Goal: Task Accomplishment & Management: Manage account settings

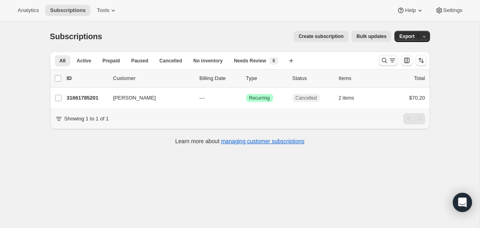
click at [384, 57] on icon "Search and filter results" at bounding box center [384, 60] width 8 height 8
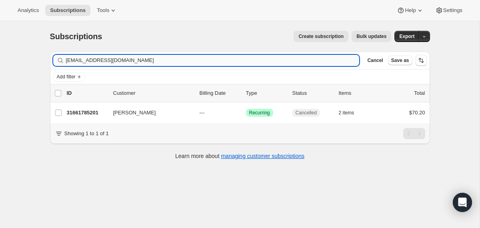
click at [310, 60] on input "[EMAIL_ADDRESS][DOMAIN_NAME]" at bounding box center [213, 60] width 294 height 11
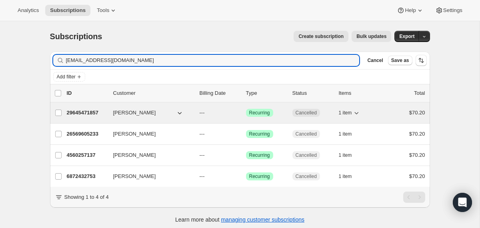
type input "[EMAIL_ADDRESS][DOMAIN_NAME]"
click at [192, 111] on div "[PERSON_NAME]" at bounding box center [153, 113] width 80 height 8
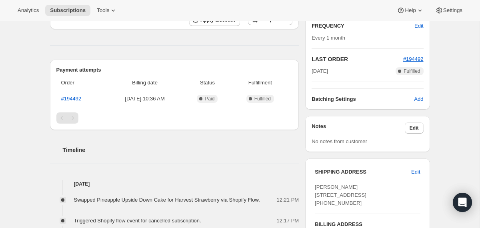
scroll to position [150, 0]
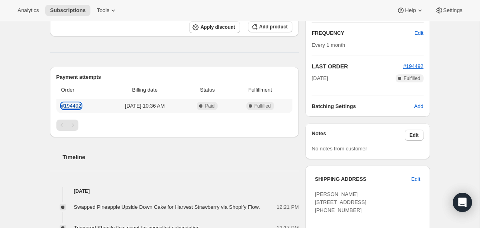
click at [67, 105] on link "#194492" at bounding box center [71, 106] width 20 height 6
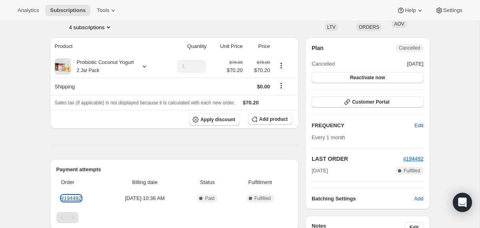
scroll to position [0, 0]
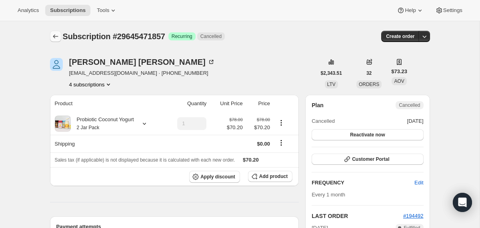
click at [56, 34] on icon "Subscriptions" at bounding box center [56, 36] width 8 height 8
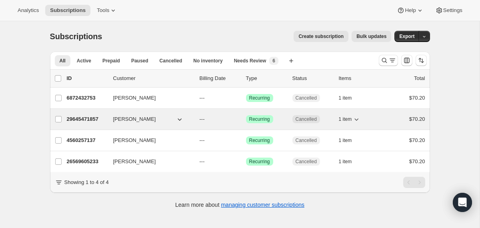
click at [190, 120] on div "[PERSON_NAME]" at bounding box center [153, 119] width 80 height 8
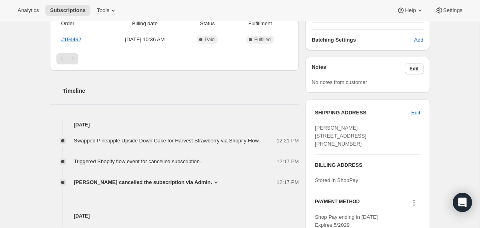
scroll to position [231, 0]
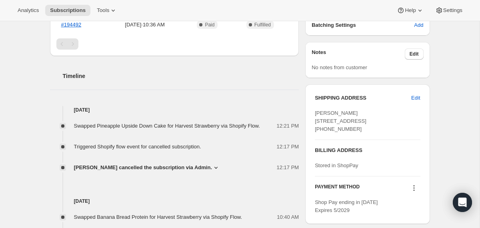
click at [174, 172] on span "[PERSON_NAME] cancelled the subscription via Admin." at bounding box center [143, 168] width 138 height 8
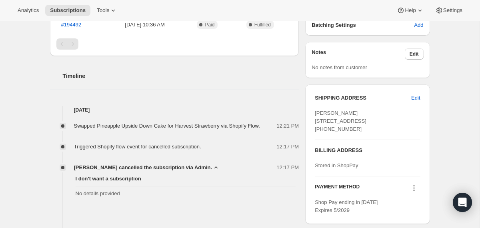
click at [174, 172] on span "[PERSON_NAME] cancelled the subscription via Admin." at bounding box center [143, 168] width 138 height 8
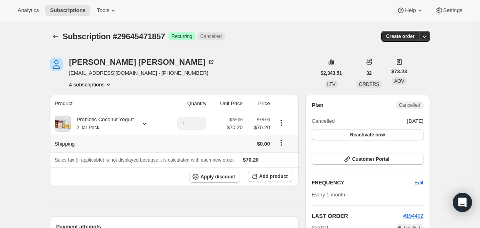
scroll to position [108, 0]
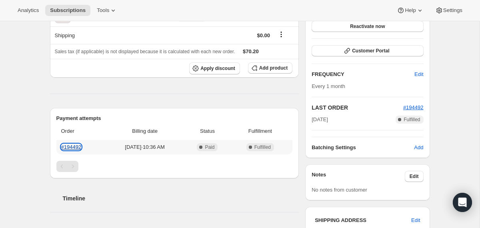
click at [78, 146] on link "#194492" at bounding box center [71, 147] width 20 height 6
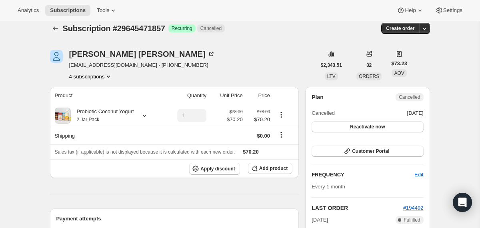
scroll to position [0, 0]
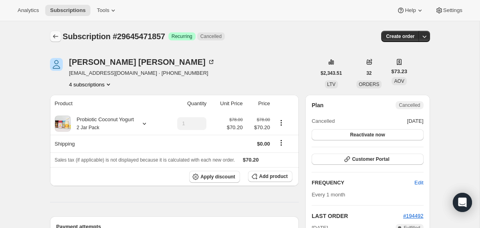
click at [53, 36] on icon "Subscriptions" at bounding box center [55, 36] width 5 height 4
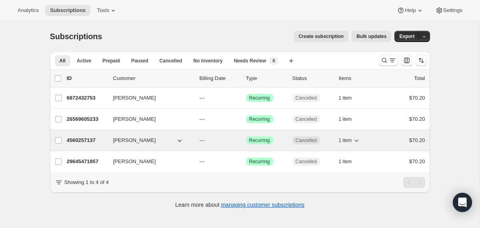
click at [190, 136] on div "4560257137 [PERSON_NAME] --- Success Recurring Cancelled 1 item $70.20" at bounding box center [246, 140] width 358 height 11
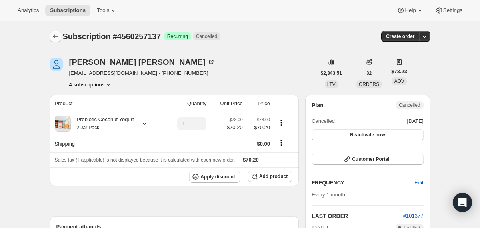
click at [51, 34] on button "Subscriptions" at bounding box center [55, 36] width 11 height 11
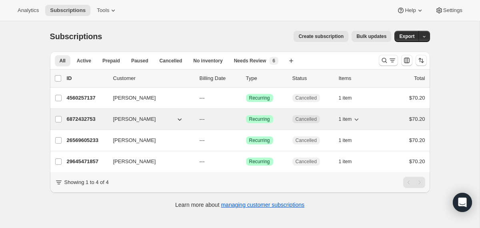
click at [204, 116] on span "---" at bounding box center [202, 119] width 5 height 6
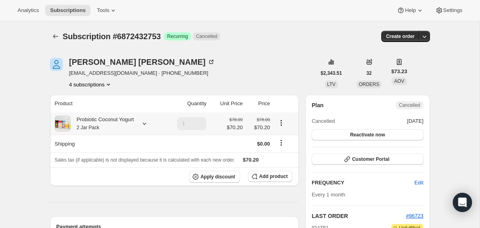
click at [139, 119] on div "Probiotic Coconut Yogurt 2 Jar Pack" at bounding box center [108, 124] width 107 height 16
click at [146, 122] on icon at bounding box center [144, 124] width 8 height 8
click at [56, 38] on icon "Subscriptions" at bounding box center [56, 36] width 8 height 8
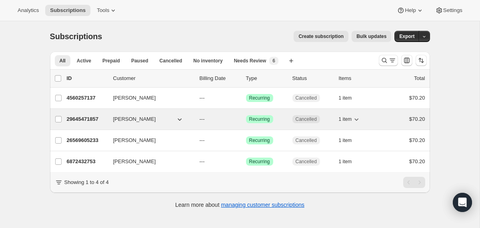
click at [192, 120] on div "[PERSON_NAME]" at bounding box center [153, 119] width 80 height 8
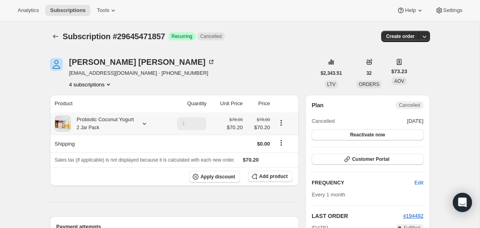
click at [130, 124] on div "Probiotic Coconut Yogurt 2 Jar Pack" at bounding box center [102, 124] width 63 height 16
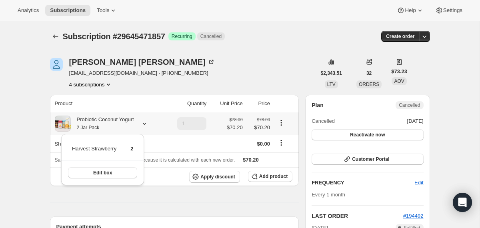
click at [130, 124] on div "Probiotic Coconut Yogurt 2 Jar Pack" at bounding box center [102, 124] width 63 height 16
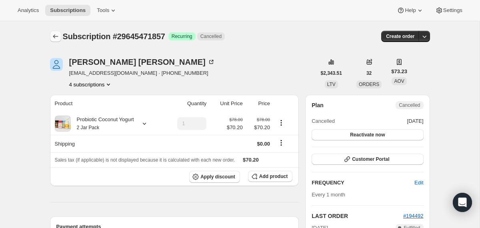
click at [55, 36] on icon "Subscriptions" at bounding box center [56, 36] width 8 height 8
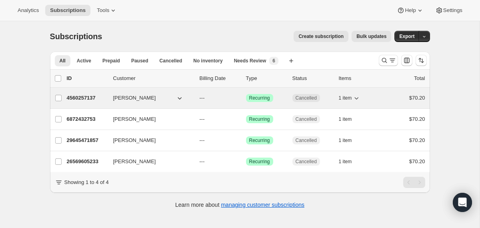
click at [192, 96] on div "[PERSON_NAME]" at bounding box center [153, 98] width 80 height 8
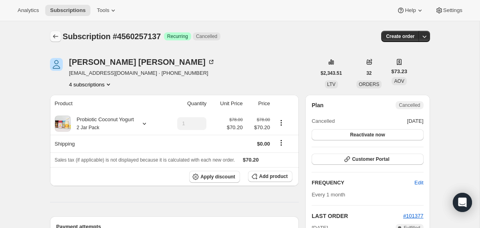
click at [53, 36] on icon "Subscriptions" at bounding box center [56, 36] width 8 height 8
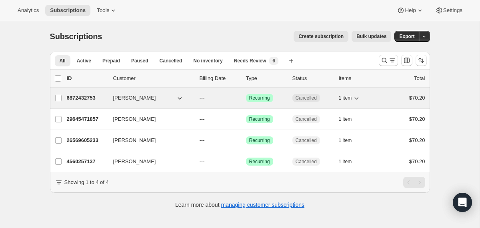
click at [186, 101] on button "[PERSON_NAME]" at bounding box center [148, 98] width 80 height 13
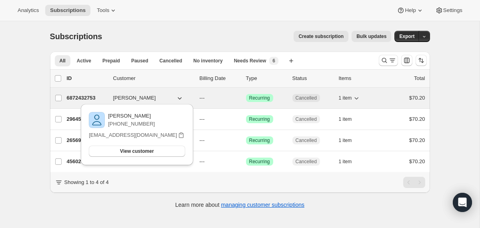
click at [195, 93] on div "6872432753 [PERSON_NAME] --- Success Recurring Cancelled 1 item $70.20" at bounding box center [246, 97] width 358 height 11
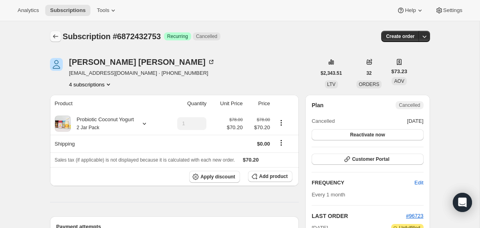
click at [56, 35] on icon "Subscriptions" at bounding box center [56, 36] width 8 height 8
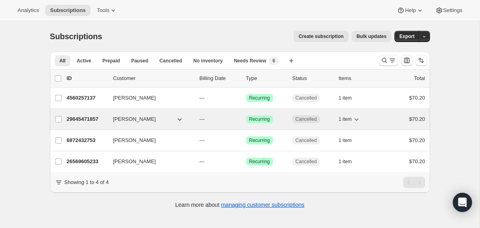
click at [191, 124] on div "29645471857 [PERSON_NAME] --- Success Recurring Cancelled 1 item $70.20" at bounding box center [246, 119] width 358 height 11
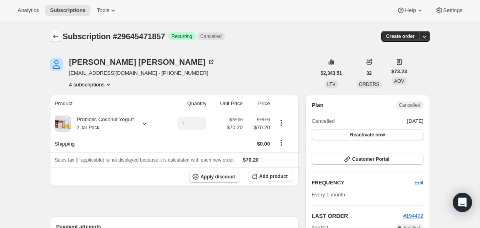
click at [53, 37] on icon "Subscriptions" at bounding box center [56, 36] width 8 height 8
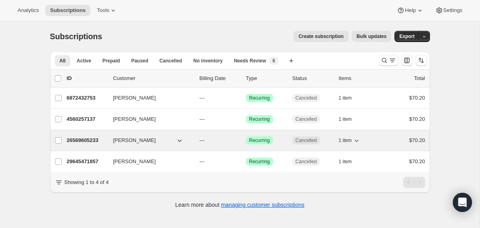
click at [200, 136] on p "---" at bounding box center [220, 140] width 40 height 8
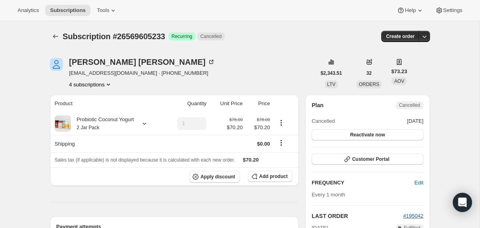
click at [160, 37] on span "Subscription #26569605233" at bounding box center [114, 36] width 102 height 9
copy span "26569605233"
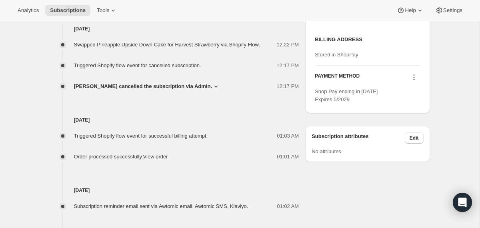
scroll to position [344, 0]
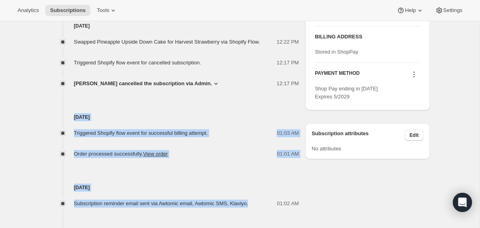
drag, startPoint x: 265, startPoint y: 211, endPoint x: 243, endPoint y: 113, distance: 100.8
click at [243, 113] on div "[DATE] Swapped Pineapple Upside Down Cake for Harvest Strawberry via Shopify Fl…" at bounding box center [174, 206] width 249 height 368
copy div "[DATE] Triggered Shopify flow event for successful billing attempt. 01:03 AM Or…"
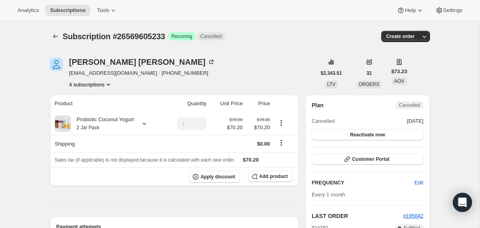
click at [139, 34] on span "Subscription #26569605233" at bounding box center [114, 36] width 102 height 9
copy span "26569605233"
click at [53, 36] on icon "Subscriptions" at bounding box center [56, 36] width 8 height 8
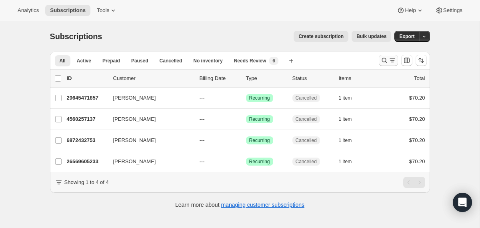
click at [382, 59] on icon "Search and filter results" at bounding box center [384, 60] width 8 height 8
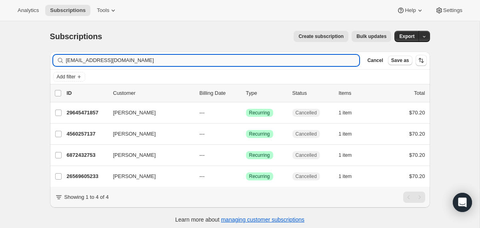
click at [313, 57] on input "[EMAIL_ADDRESS][DOMAIN_NAME]" at bounding box center [213, 60] width 294 height 11
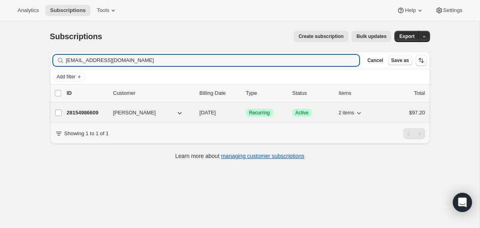
type input "[EMAIL_ADDRESS][DOMAIN_NAME]"
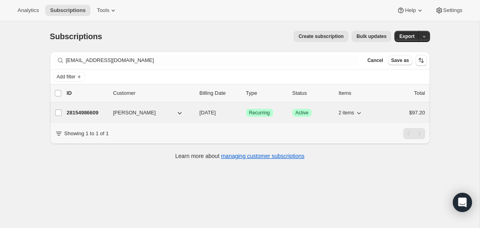
click at [199, 116] on div "28154986609 [PERSON_NAME] [DATE] Success Recurring Success Active 2 items $97.20" at bounding box center [246, 112] width 358 height 11
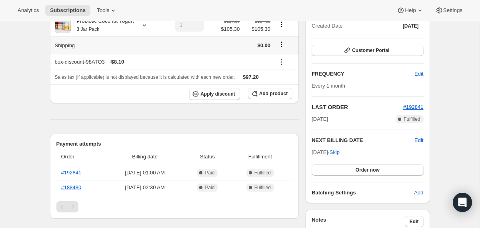
scroll to position [99, 0]
click at [134, 28] on div "Probiotic Coconut Yogurt 3 Jar Pack" at bounding box center [102, 25] width 63 height 16
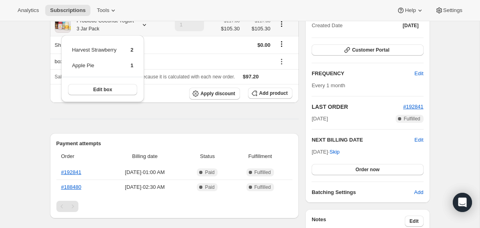
click at [134, 28] on div "Probiotic Coconut Yogurt 3 Jar Pack" at bounding box center [102, 25] width 63 height 16
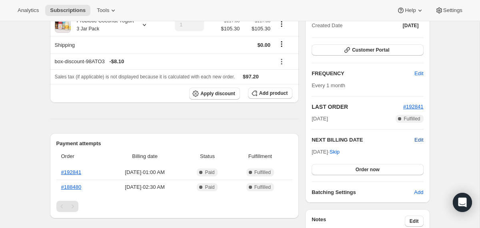
click at [418, 138] on span "Edit" at bounding box center [418, 140] width 9 height 8
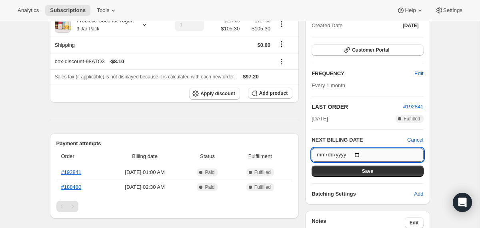
click at [359, 154] on input "[DATE]" at bounding box center [368, 155] width 112 height 14
type input "[DATE]"
click at [336, 171] on button "Save" at bounding box center [368, 171] width 112 height 11
